Goal: Navigation & Orientation: Go to known website

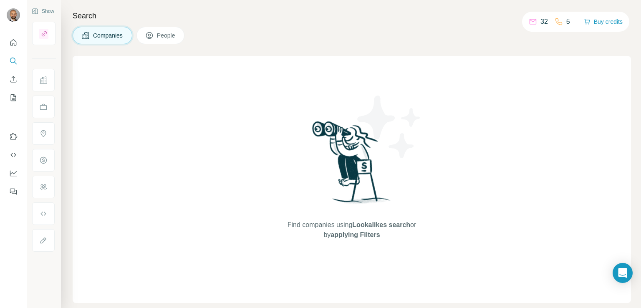
click at [5, 137] on div at bounding box center [13, 114] width 27 height 169
click at [13, 137] on icon "Use Surfe on LinkedIn" at bounding box center [13, 136] width 8 height 8
click at [15, 136] on icon "Use Surfe on LinkedIn" at bounding box center [13, 136] width 7 height 7
